Goal: Register for event/course: Register for event/course

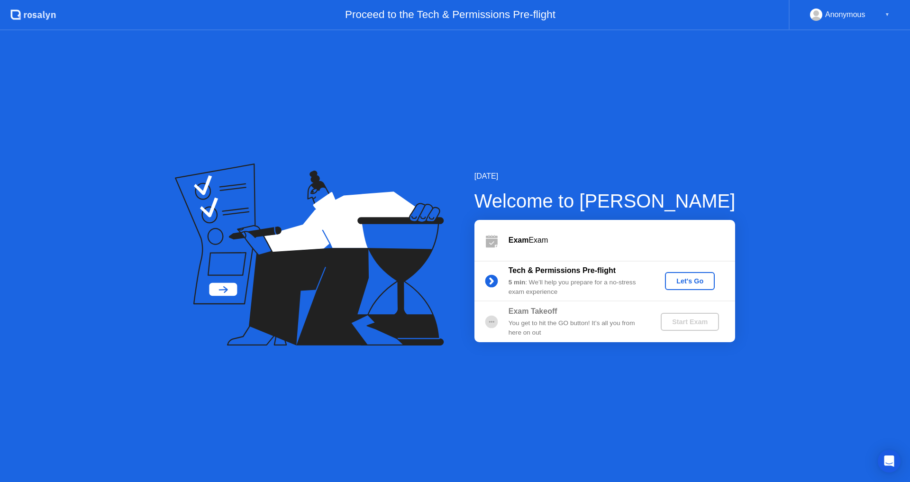
click at [678, 289] on button "Let's Go" at bounding box center [690, 281] width 50 height 18
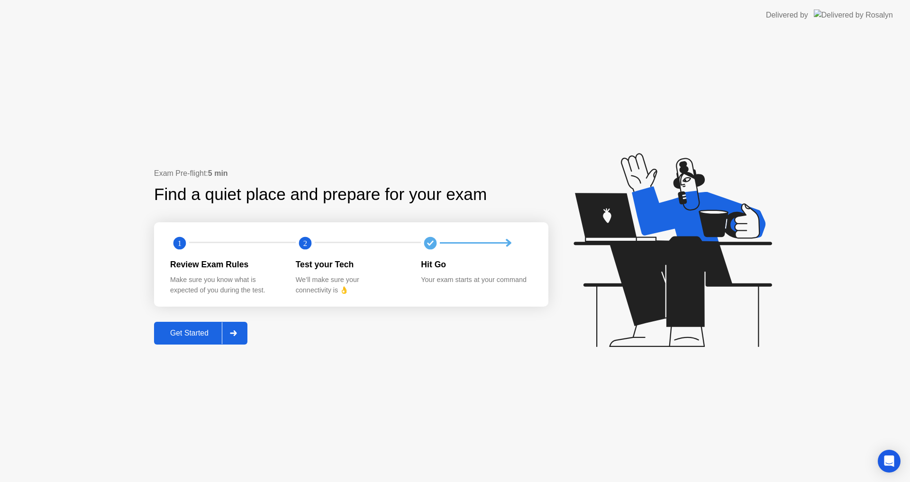
click at [216, 338] on div "Get Started" at bounding box center [189, 333] width 65 height 9
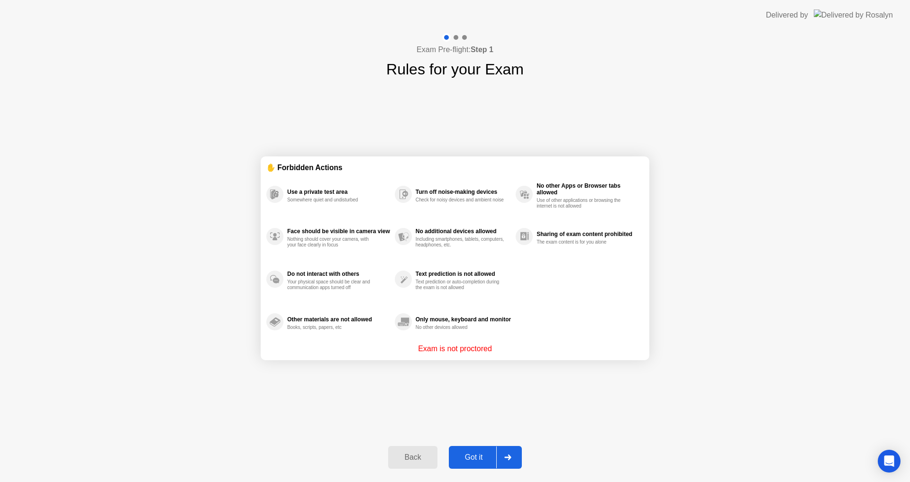
click at [477, 460] on div "Got it" at bounding box center [474, 457] width 45 height 9
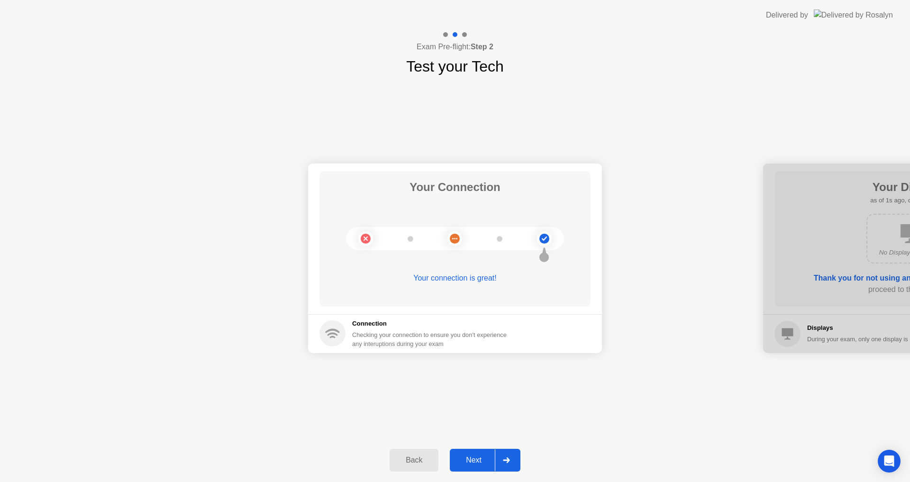
click at [465, 464] on div "Next" at bounding box center [474, 460] width 42 height 9
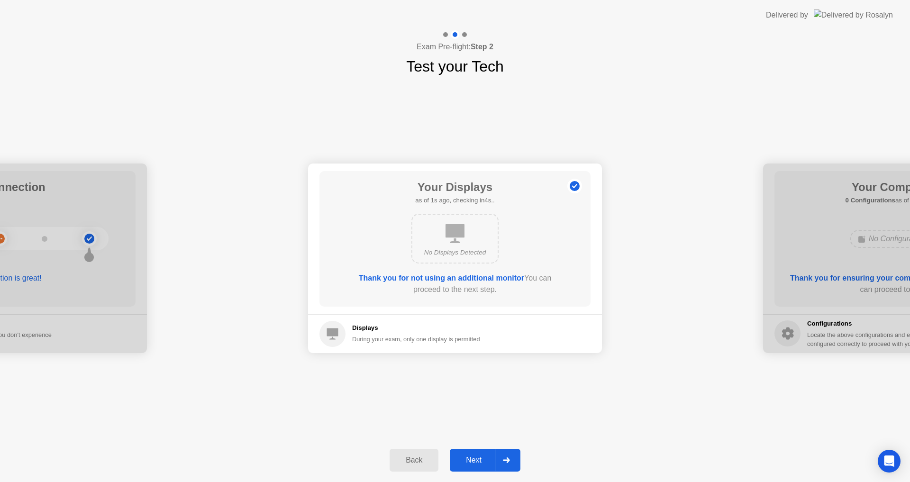
click at [465, 464] on div "Next" at bounding box center [474, 460] width 42 height 9
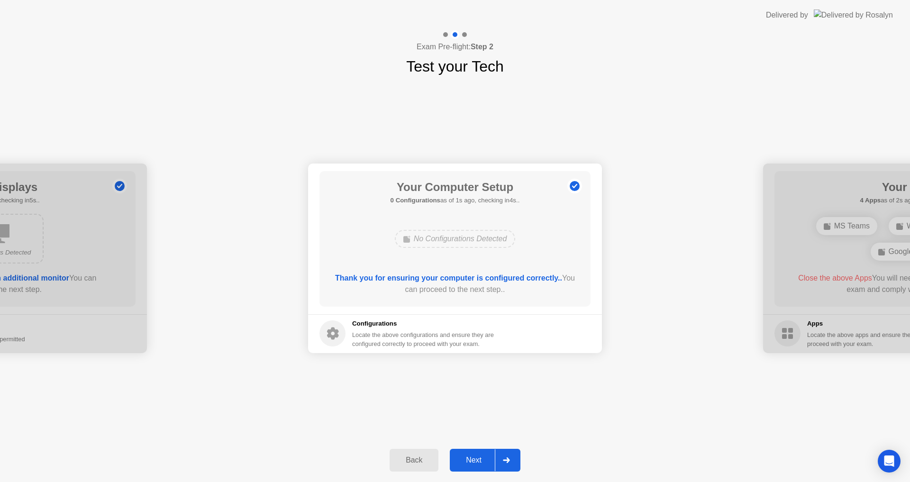
click at [465, 464] on div "Next" at bounding box center [474, 460] width 42 height 9
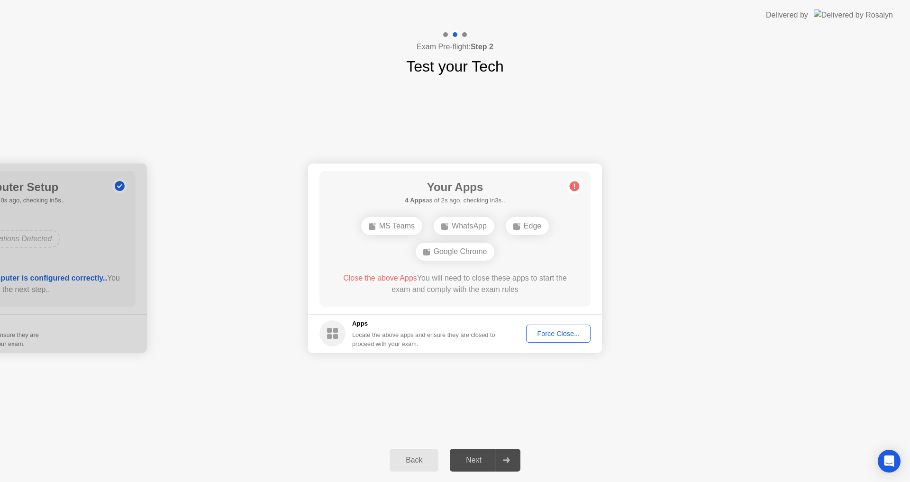
click at [539, 333] on div "Force Close..." at bounding box center [559, 334] width 58 height 8
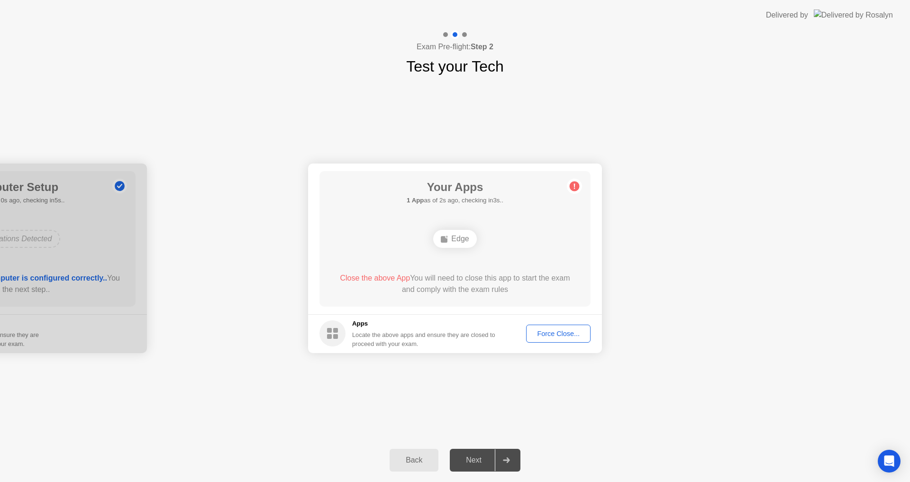
click at [541, 336] on div "Force Close..." at bounding box center [559, 334] width 58 height 8
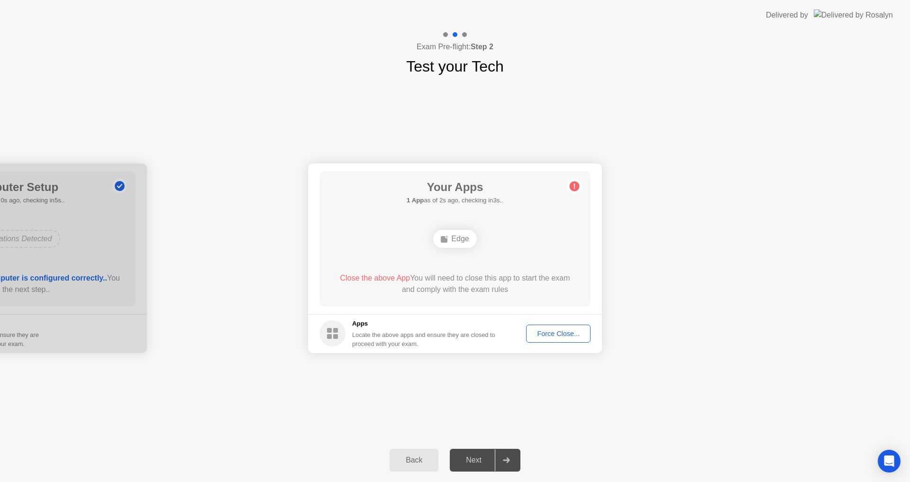
click at [552, 337] on div "Force Close..." at bounding box center [559, 334] width 58 height 8
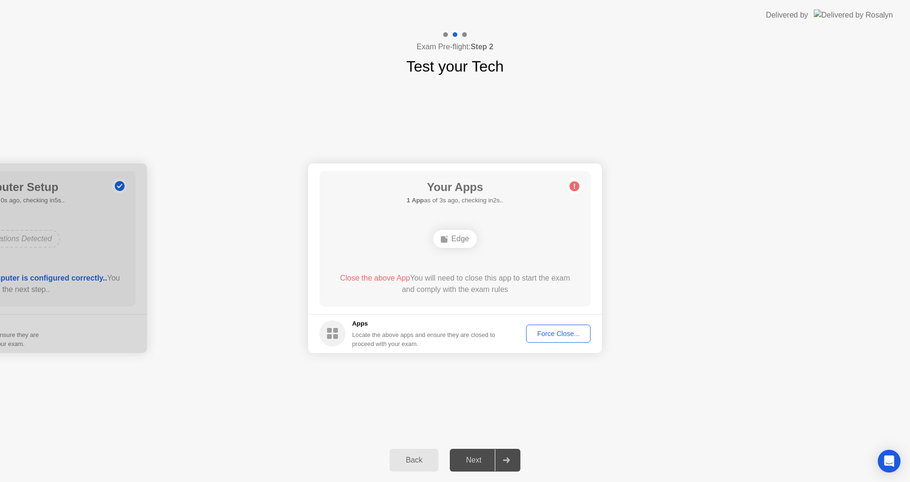
click at [540, 331] on div "Force Close..." at bounding box center [559, 334] width 58 height 8
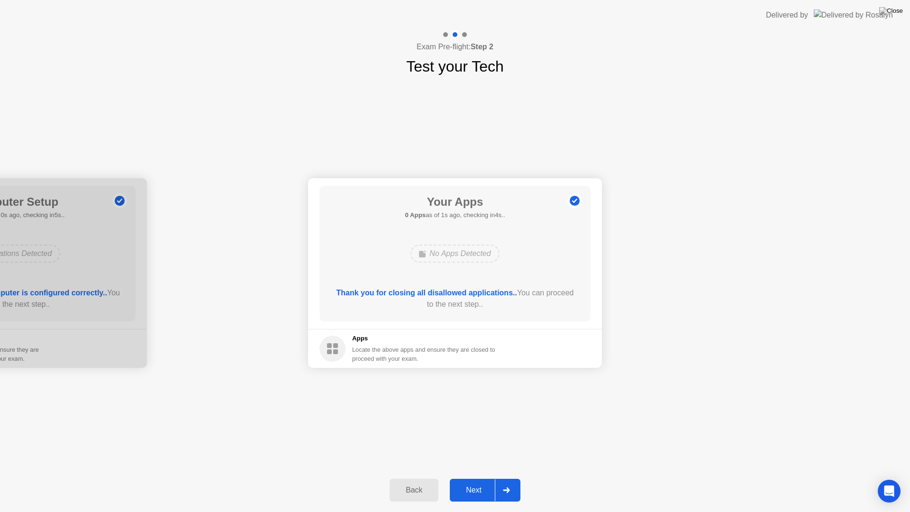
click at [472, 482] on div "Next" at bounding box center [474, 490] width 42 height 9
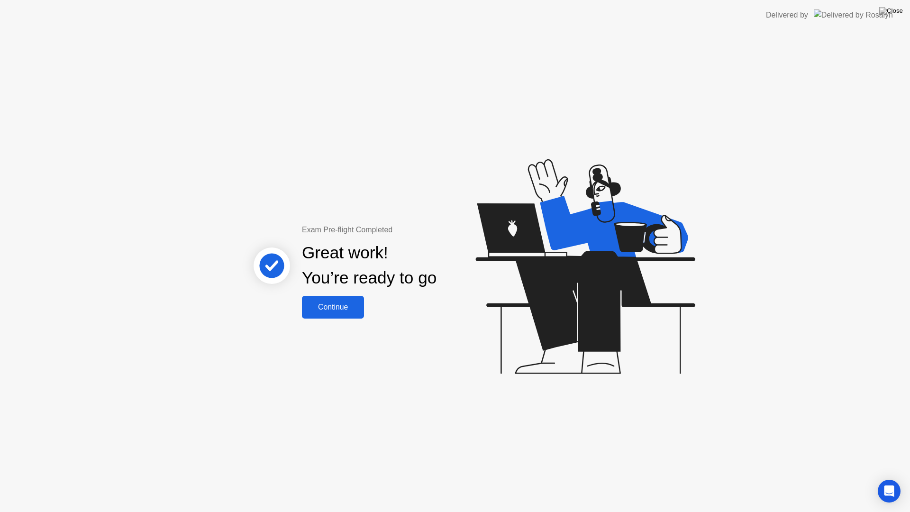
click at [337, 307] on div "Continue" at bounding box center [333, 307] width 56 height 9
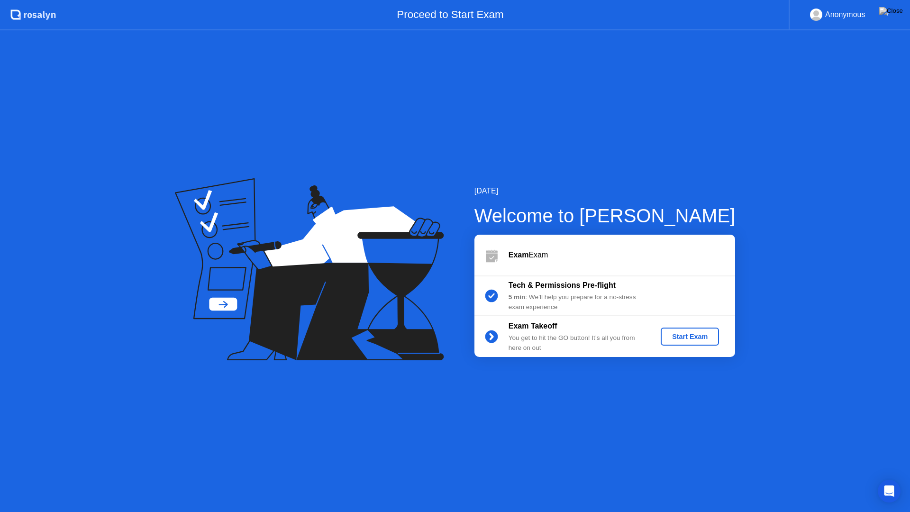
click at [681, 339] on div "Start Exam" at bounding box center [690, 337] width 51 height 8
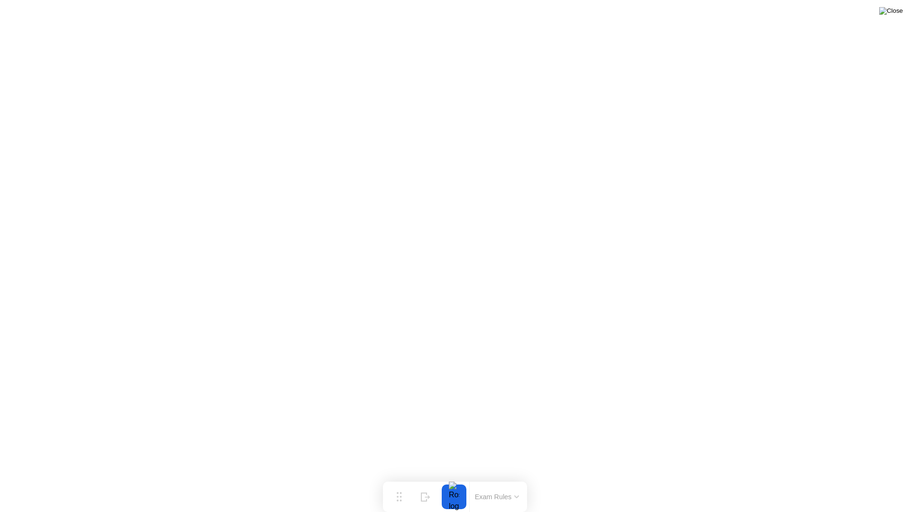
click at [900, 13] on img at bounding box center [892, 11] width 24 height 8
